Goal: Task Accomplishment & Management: Manage account settings

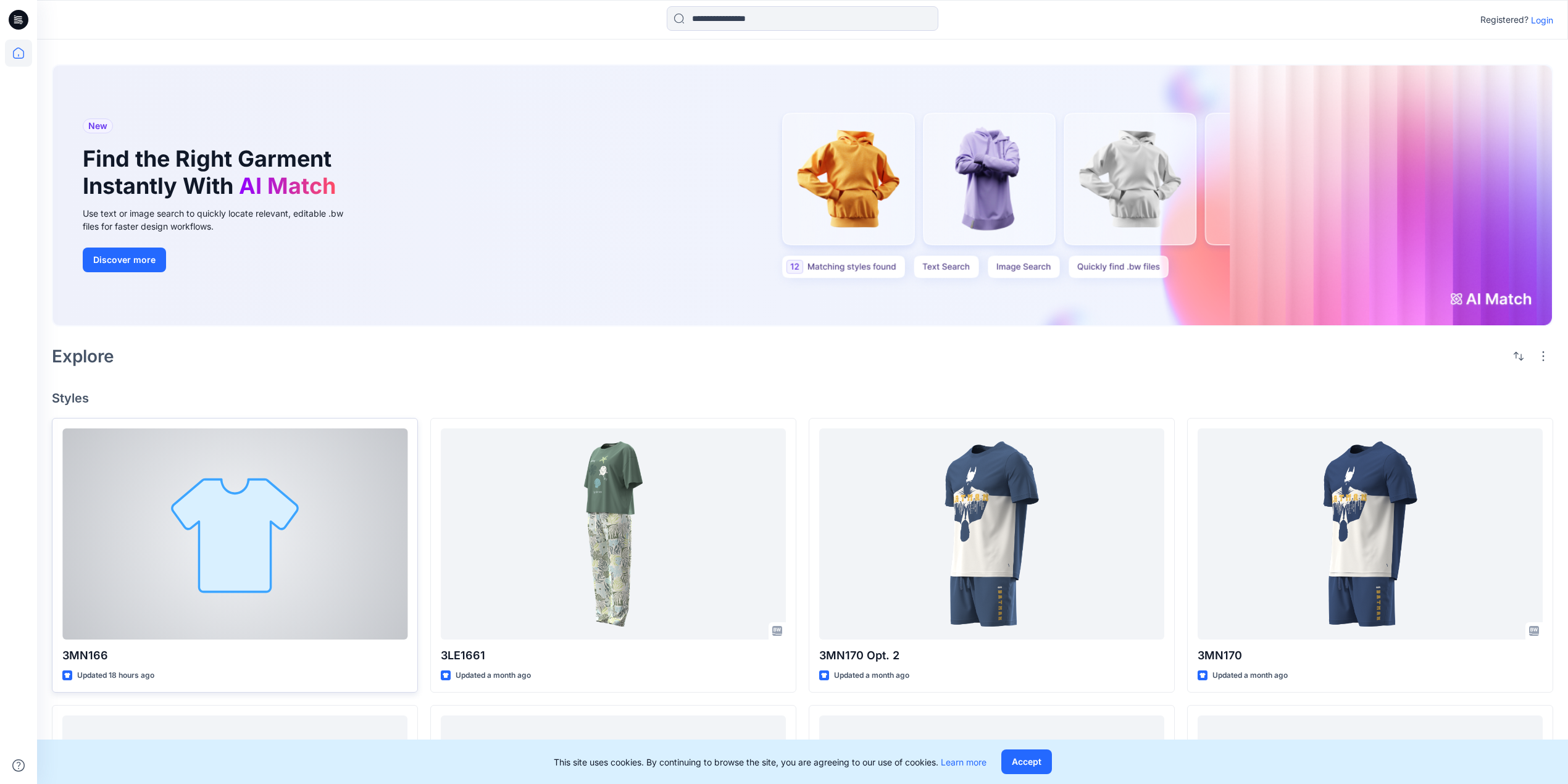
click at [260, 492] on div at bounding box center [235, 534] width 345 height 211
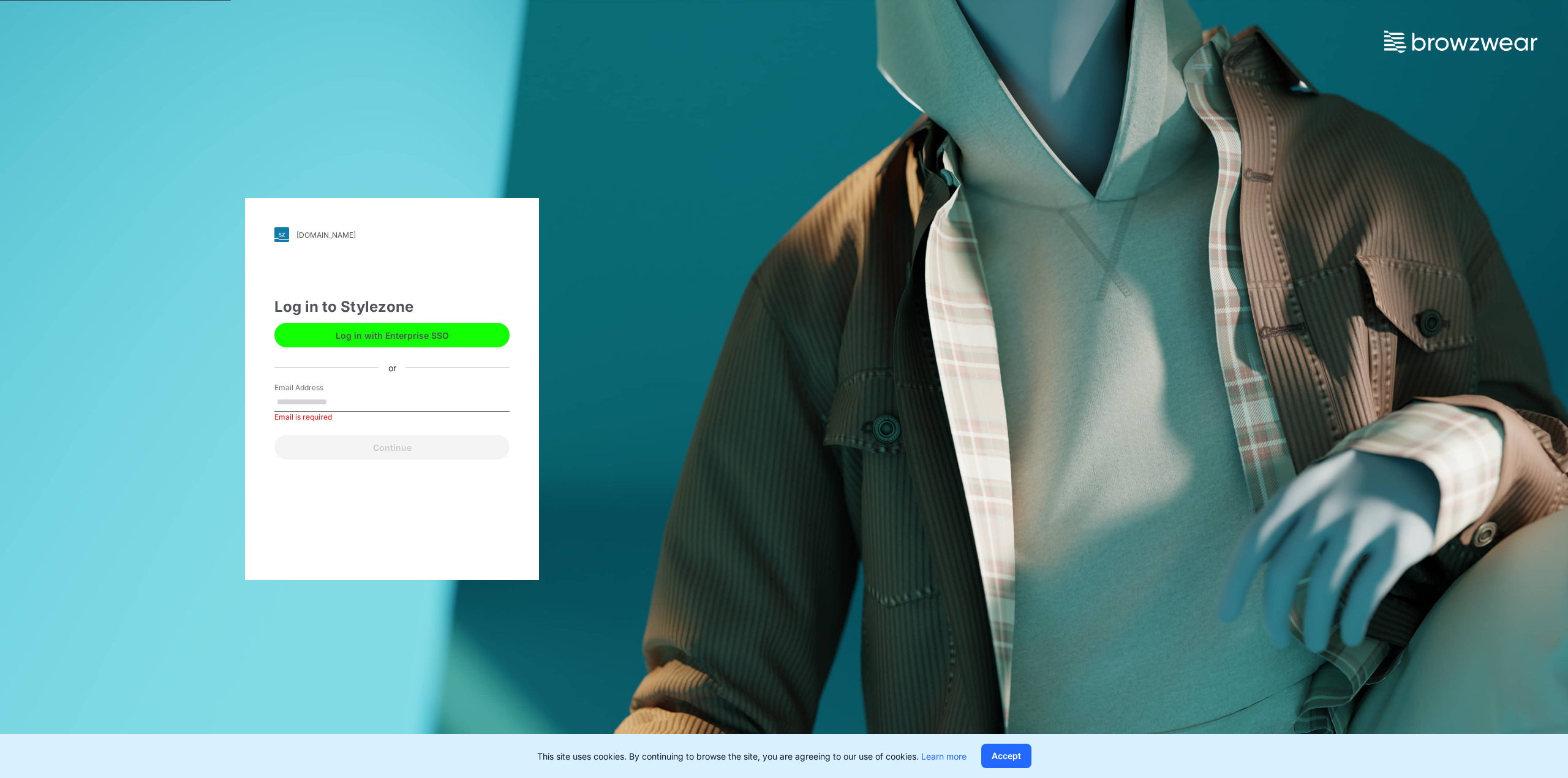
drag, startPoint x: 612, startPoint y: -71, endPoint x: 550, endPoint y: -71, distance: 62.0
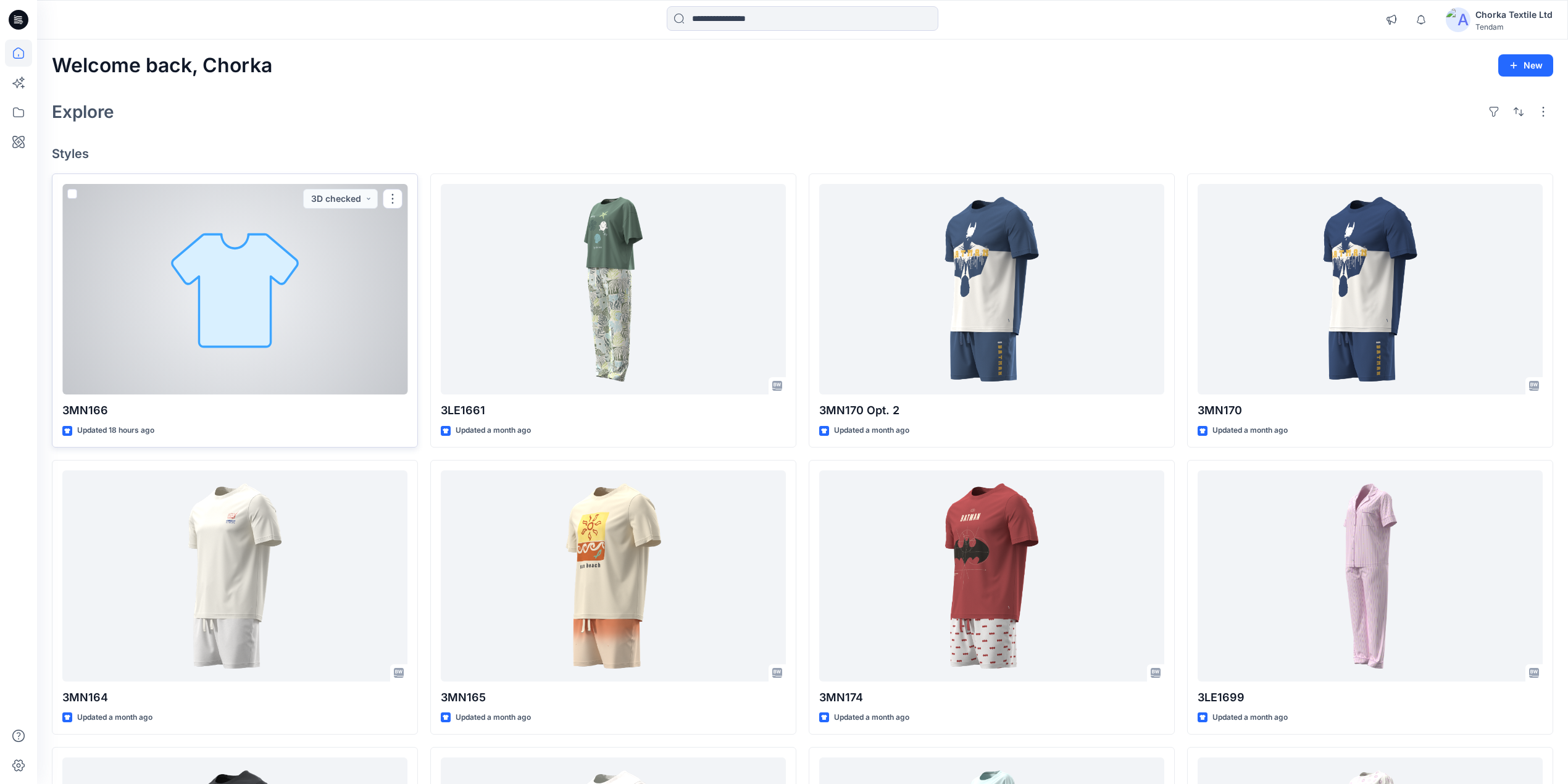
click at [285, 289] on div at bounding box center [235, 289] width 345 height 211
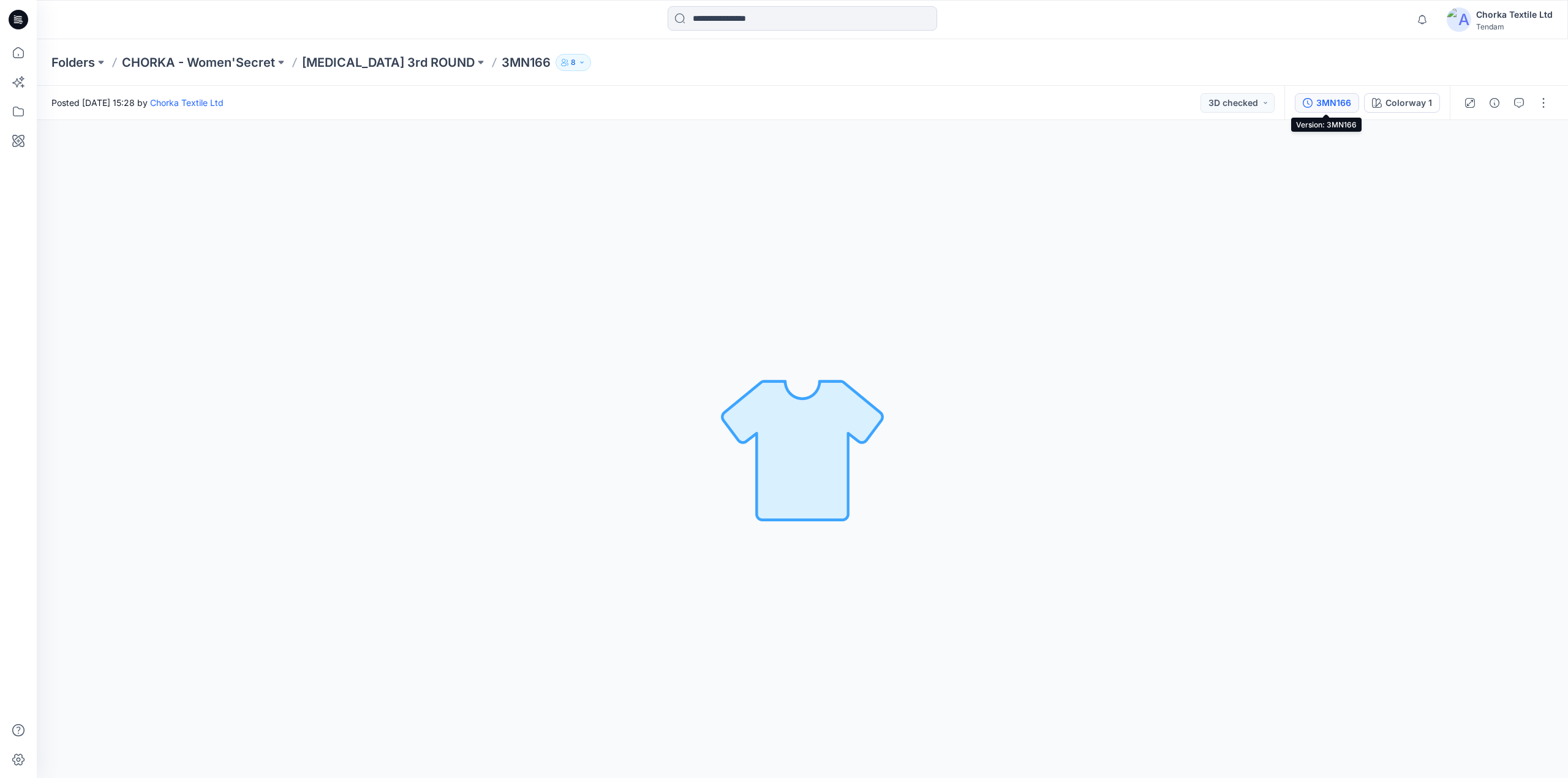
click at [1335, 99] on div "3MN166" at bounding box center [1334, 103] width 35 height 14
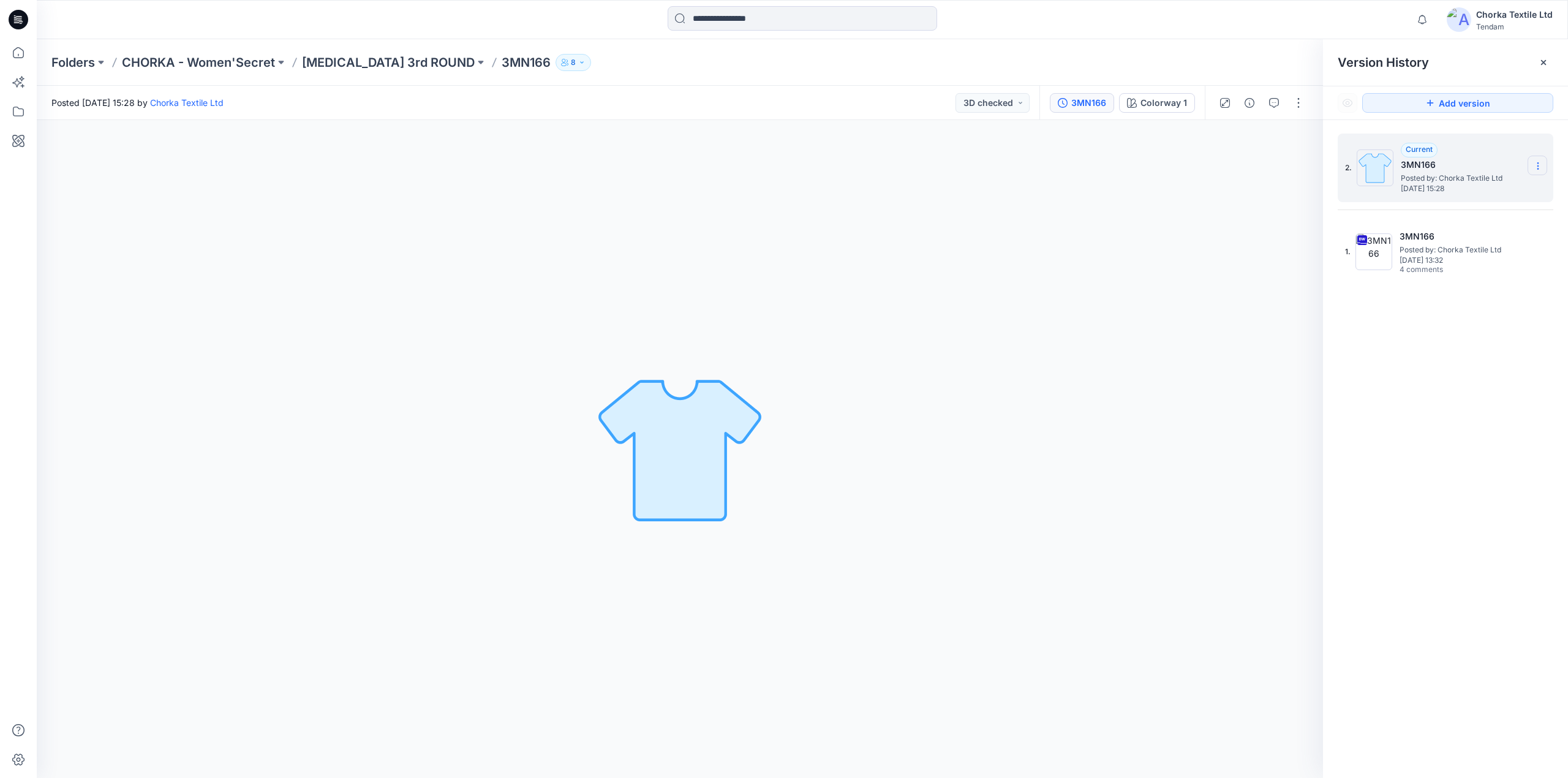
click at [1538, 162] on icon at bounding box center [1538, 166] width 10 height 10
click at [1446, 240] on span "Delete Version" at bounding box center [1453, 245] width 58 height 14
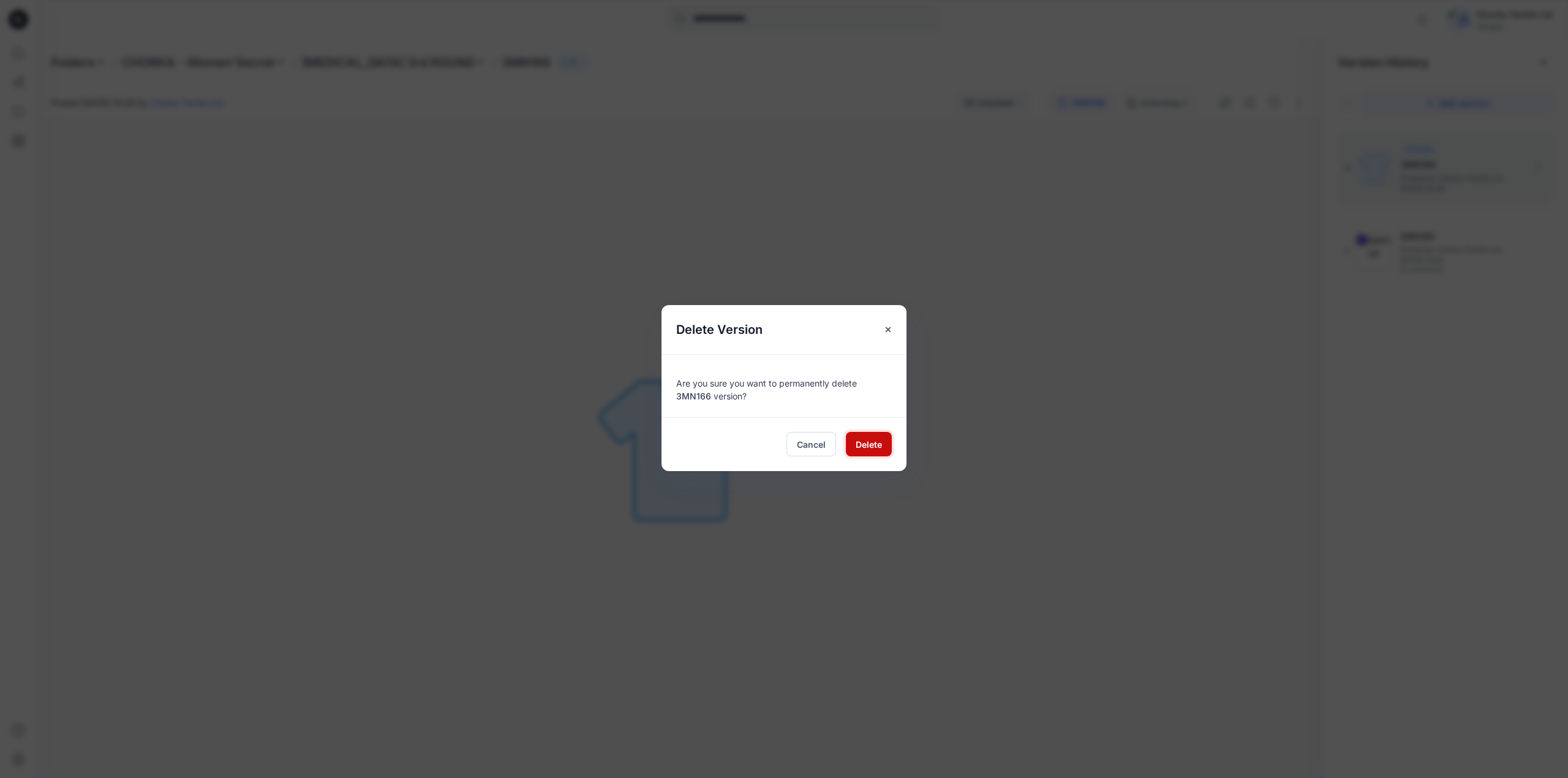
click at [871, 443] on span "Delete" at bounding box center [869, 444] width 26 height 13
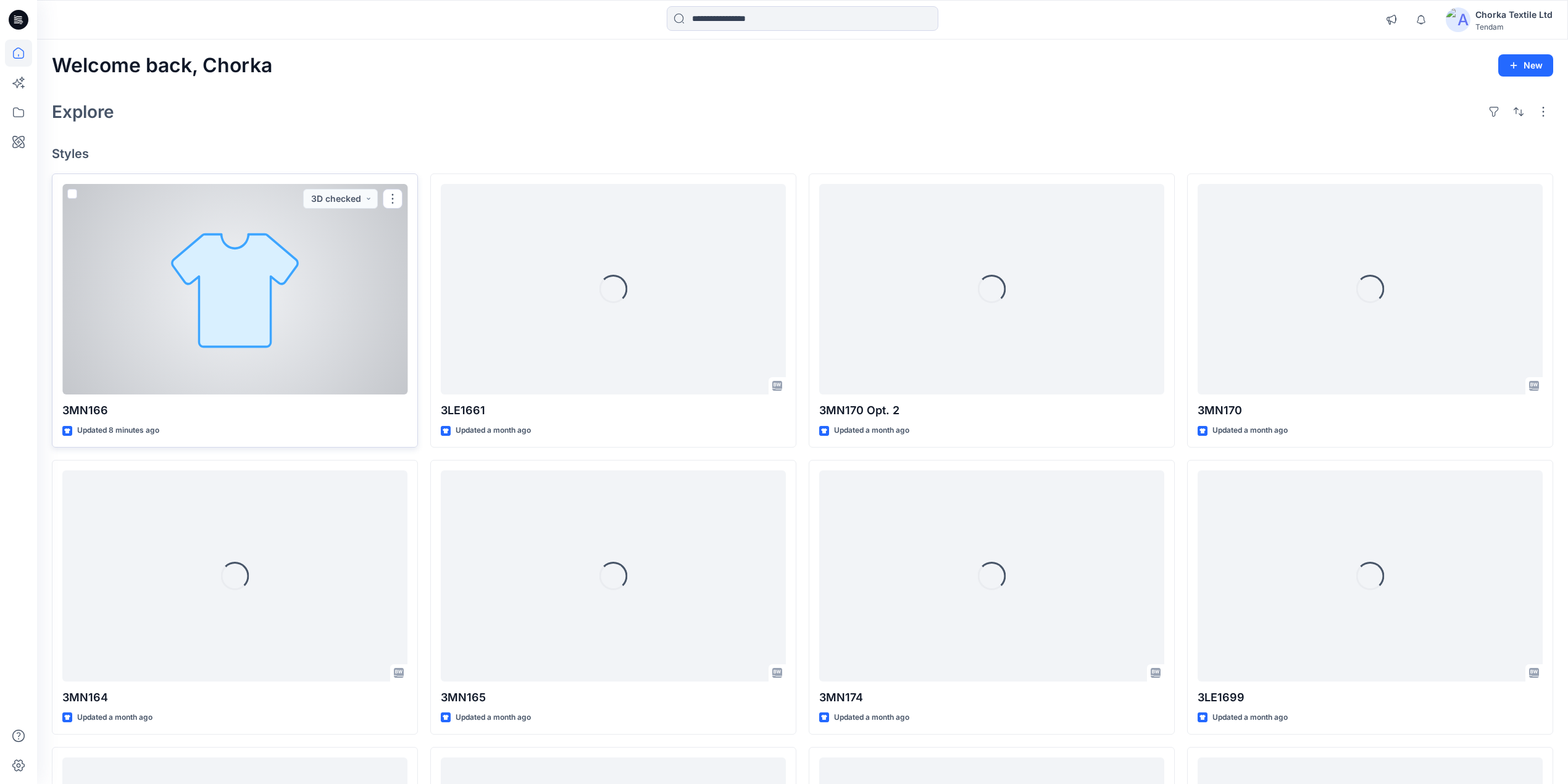
click at [329, 287] on div at bounding box center [235, 289] width 345 height 211
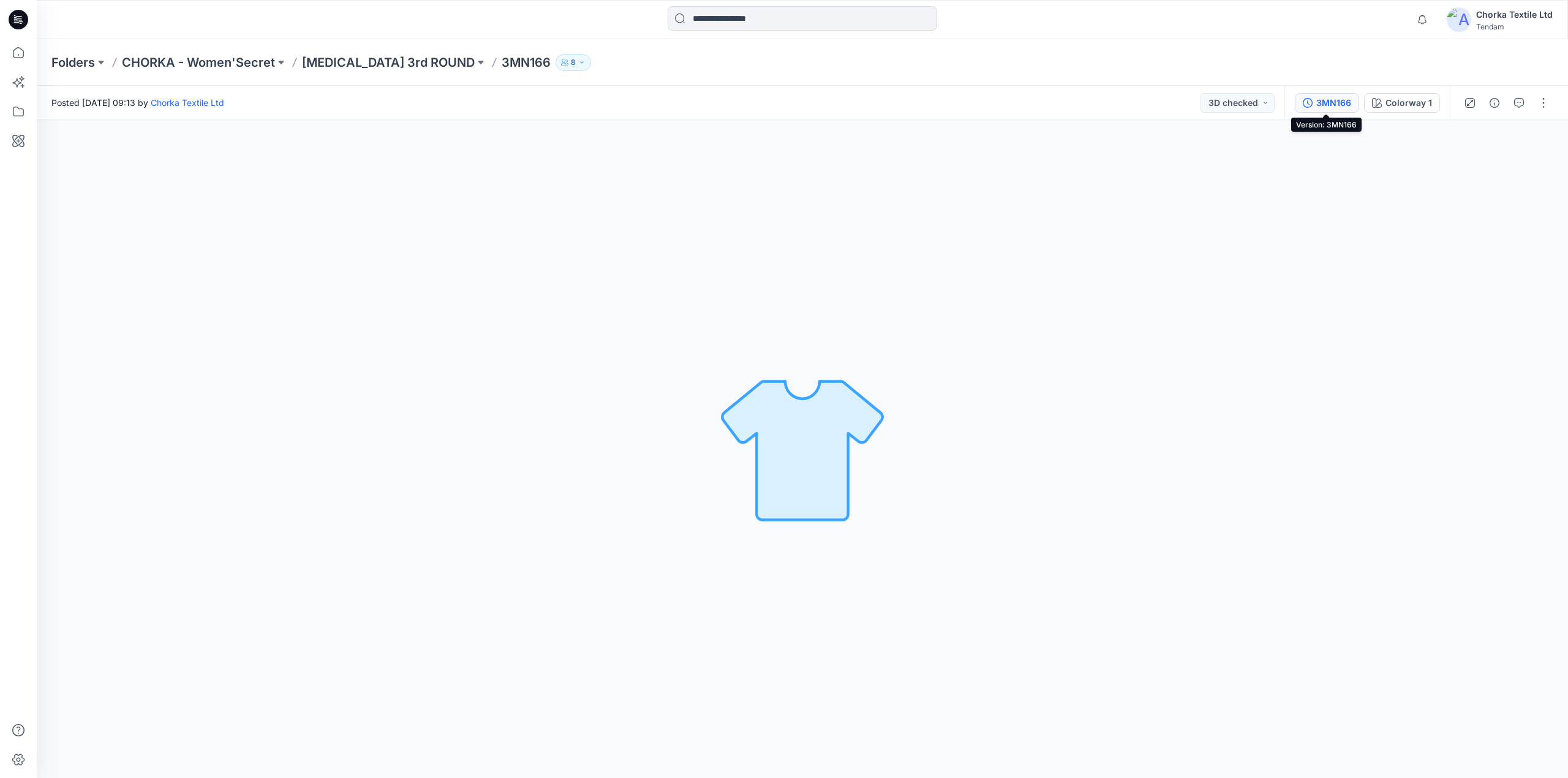
click at [1333, 102] on div "3MN166" at bounding box center [1334, 103] width 35 height 14
